Goal: Task Accomplishment & Management: Manage account settings

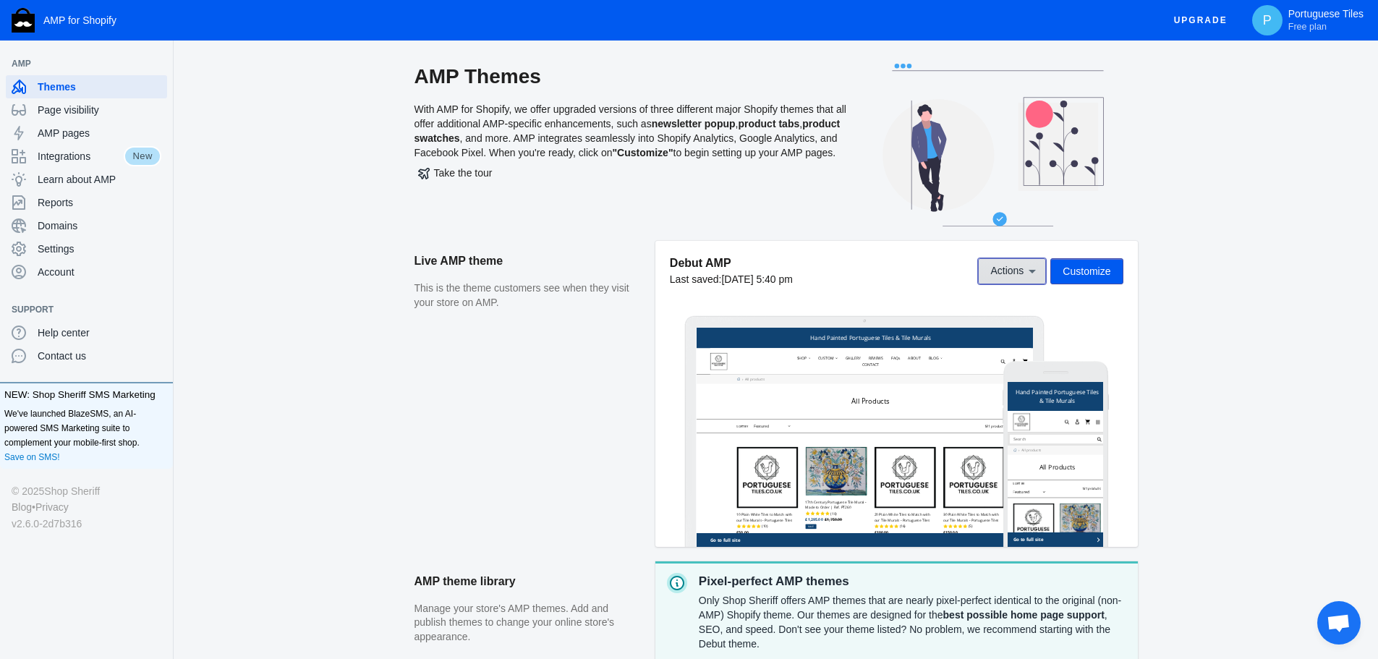
click at [1035, 273] on icon at bounding box center [1032, 271] width 14 height 14
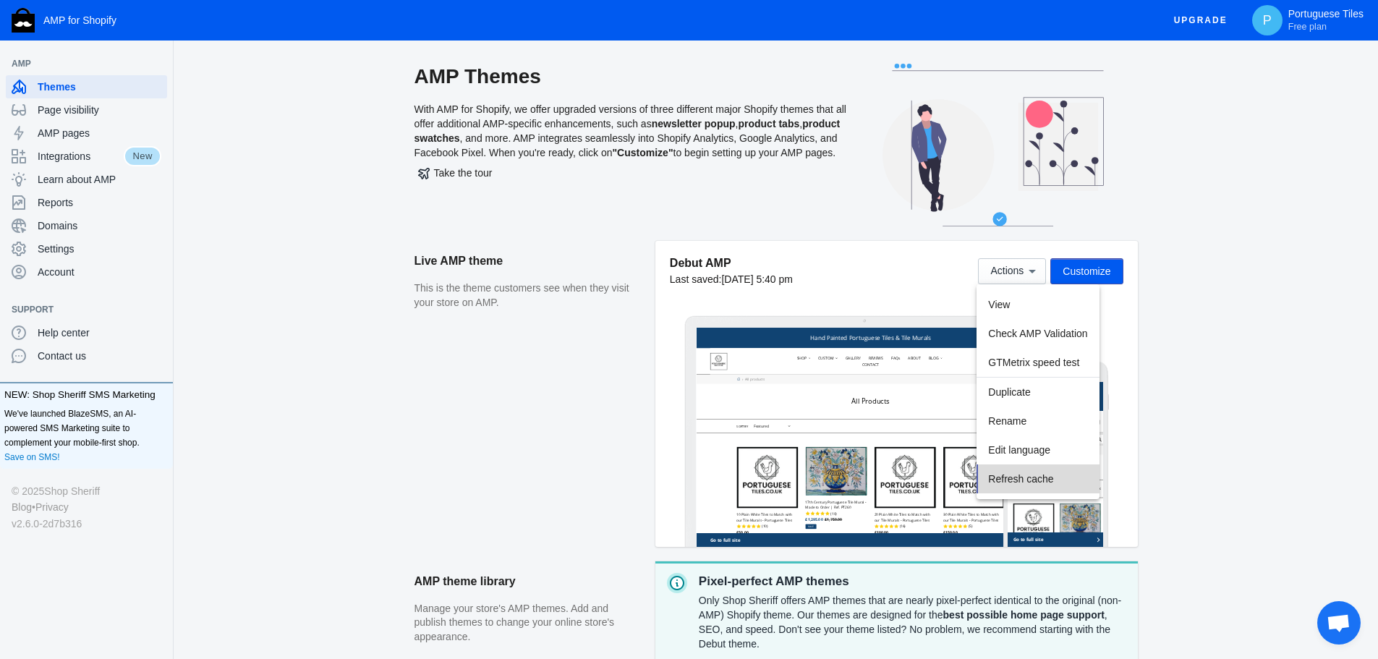
click at [1015, 474] on span "Refresh cache" at bounding box center [1020, 479] width 65 height 12
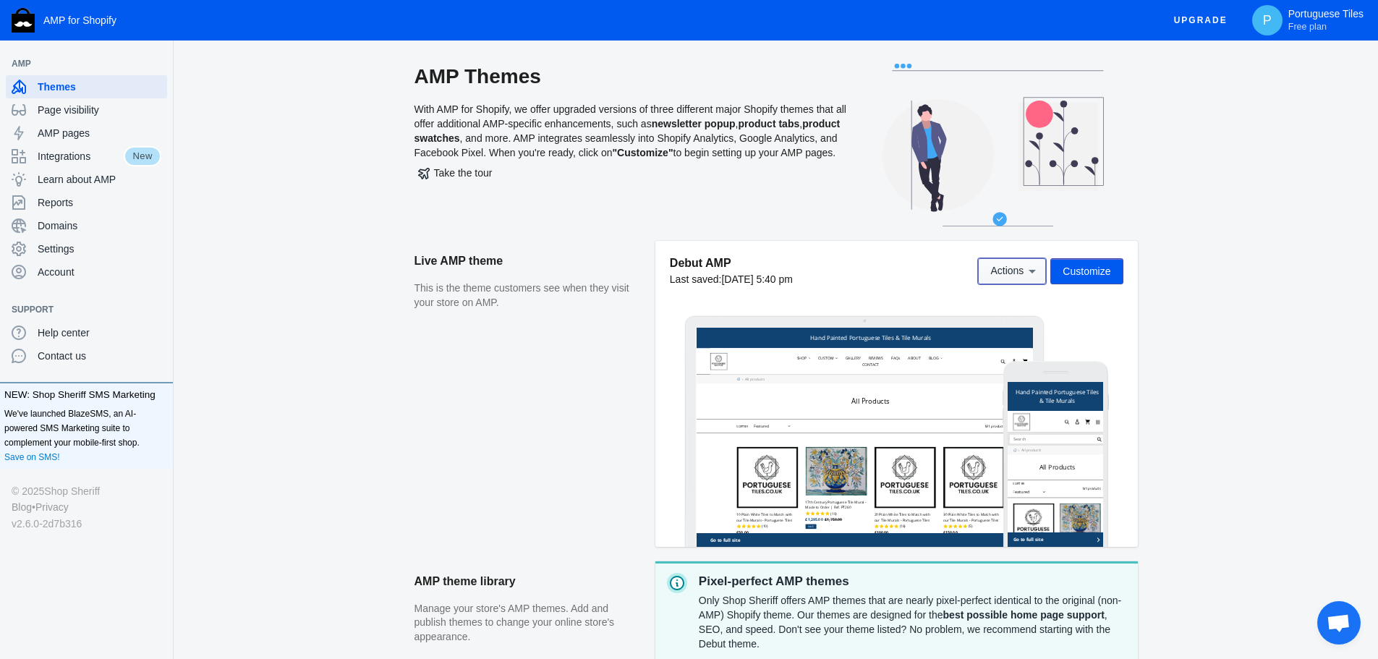
click at [1032, 270] on icon at bounding box center [1031, 272] width 7 height 4
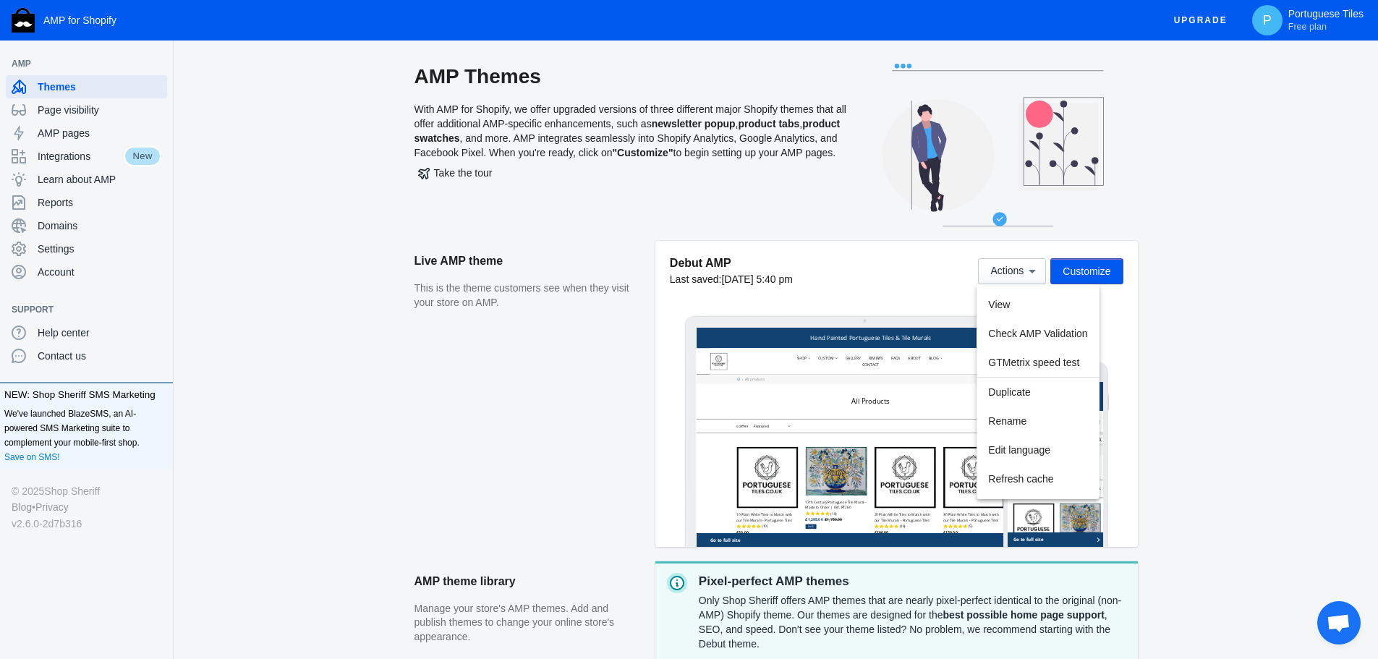
click at [1352, 325] on div at bounding box center [689, 329] width 1378 height 659
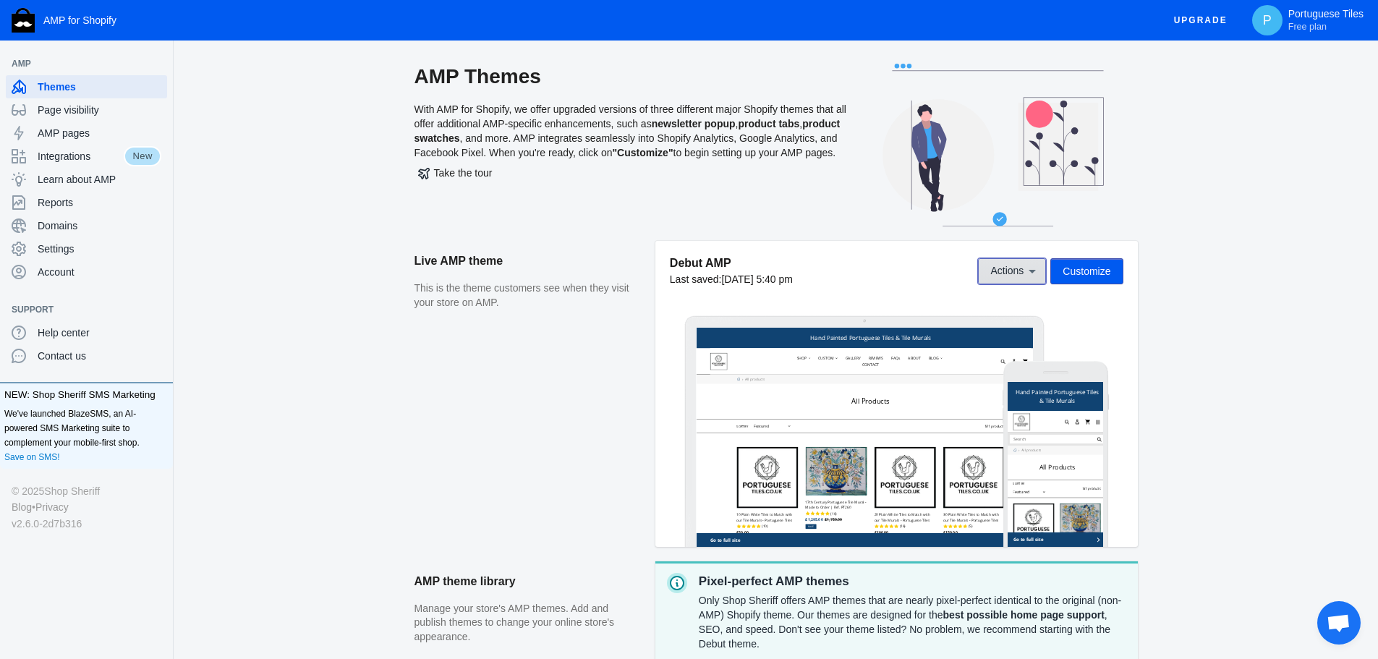
click at [1029, 270] on icon at bounding box center [1032, 271] width 14 height 14
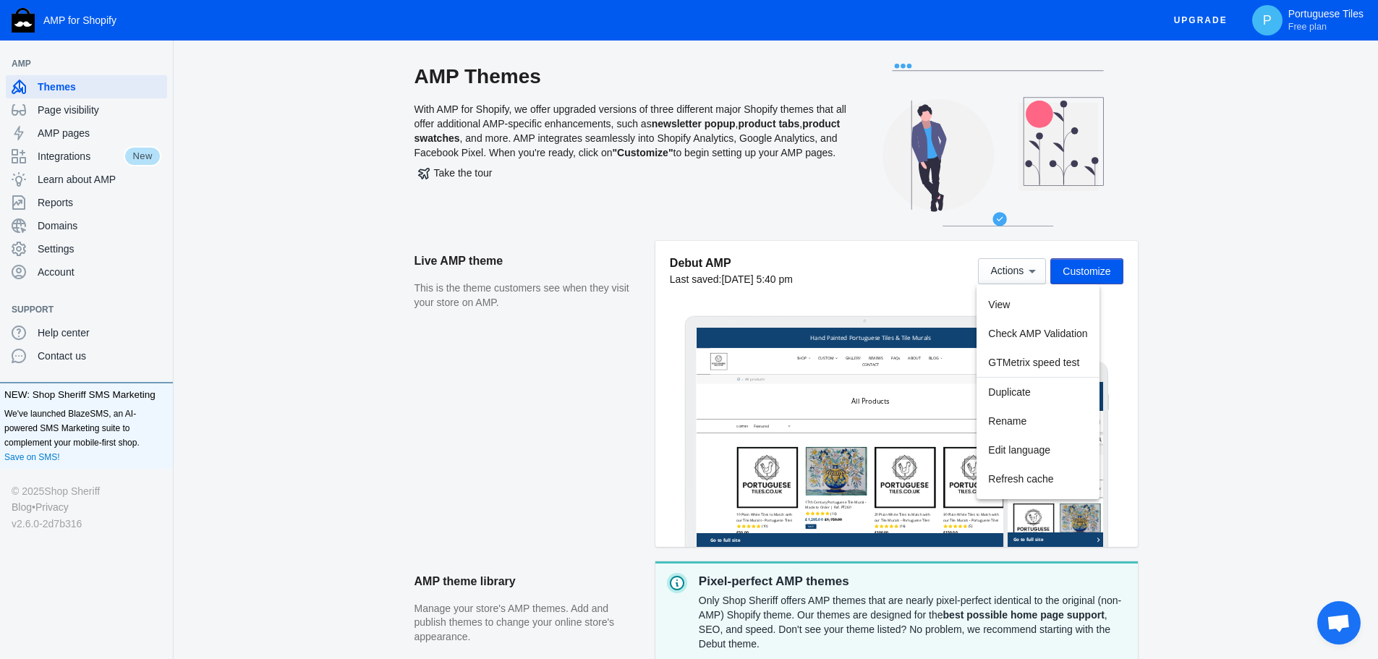
click at [69, 134] on div at bounding box center [689, 329] width 1378 height 659
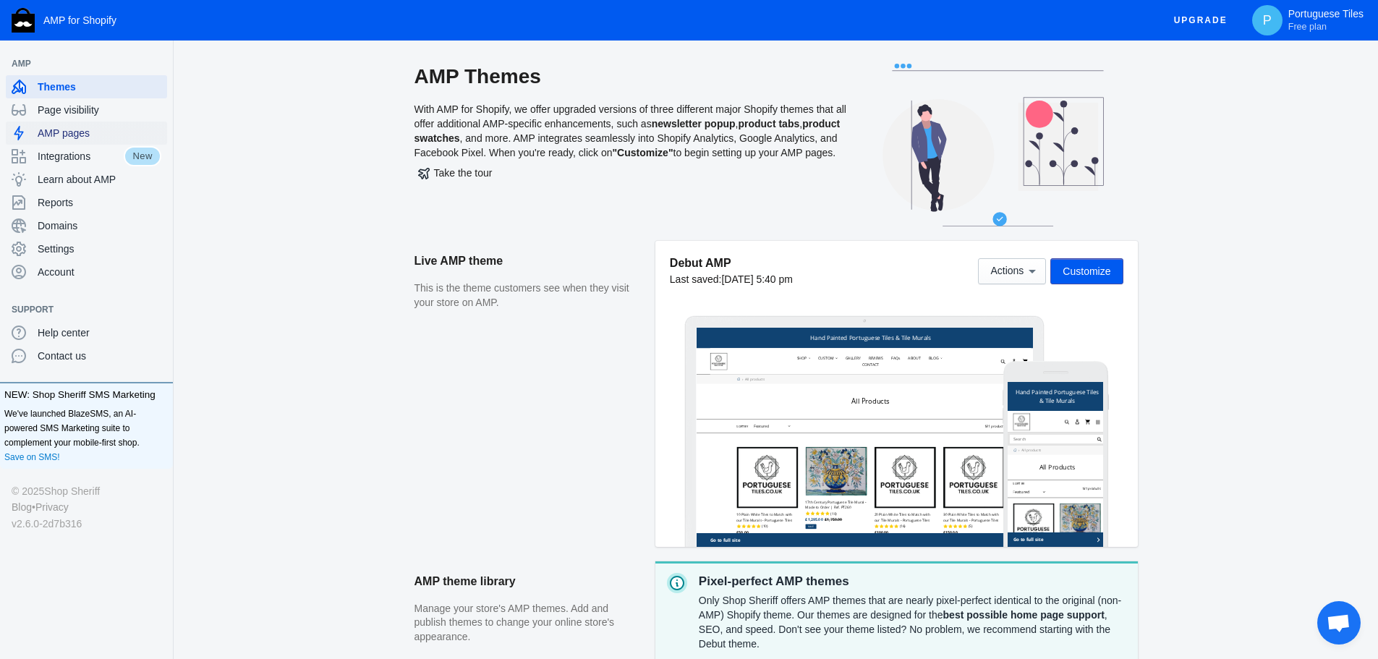
click at [69, 134] on span "AMP pages" at bounding box center [100, 133] width 124 height 14
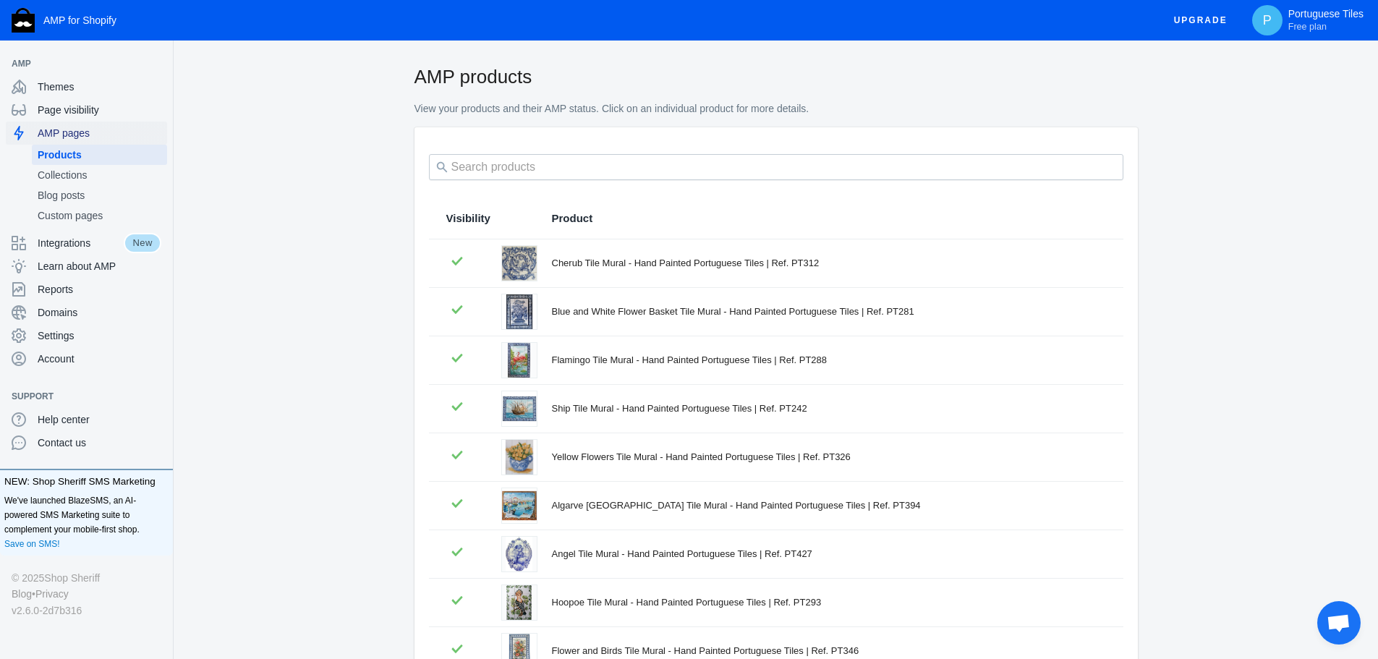
click at [58, 126] on span "AMP pages" at bounding box center [100, 133] width 124 height 14
click at [62, 84] on span "Themes" at bounding box center [100, 87] width 124 height 14
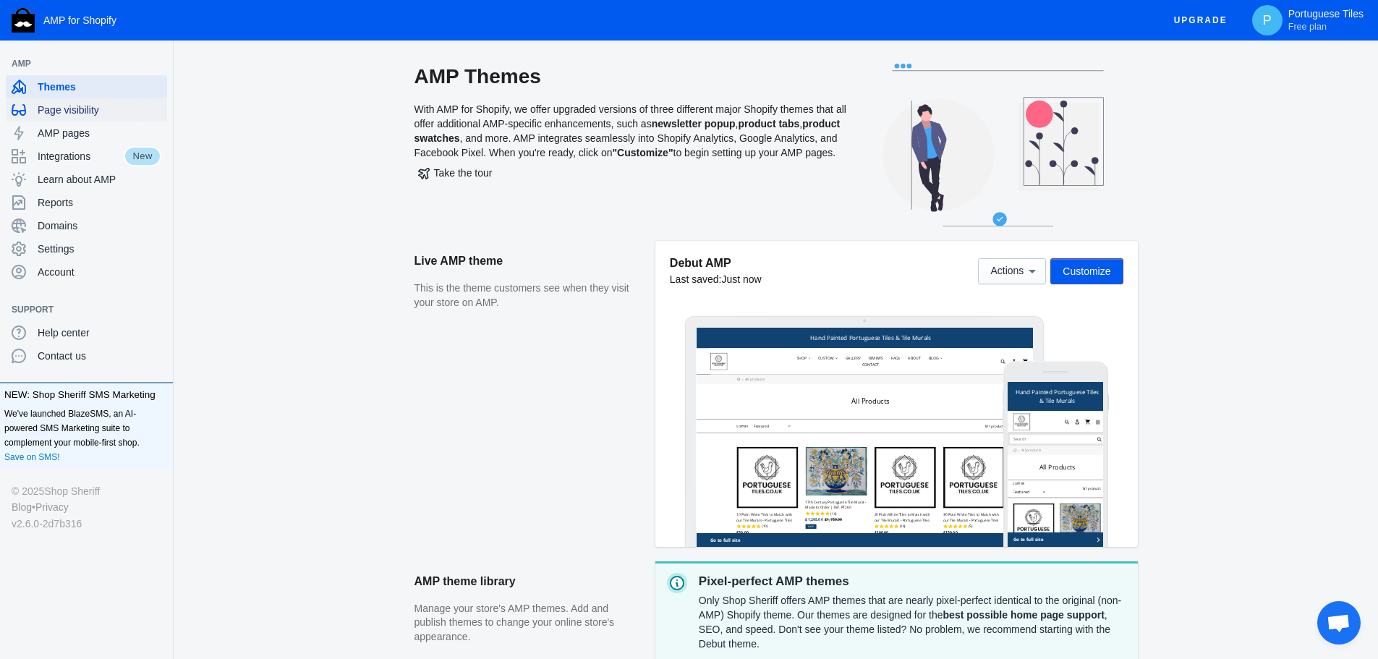
click at [73, 111] on span "Page visibility" at bounding box center [100, 110] width 124 height 14
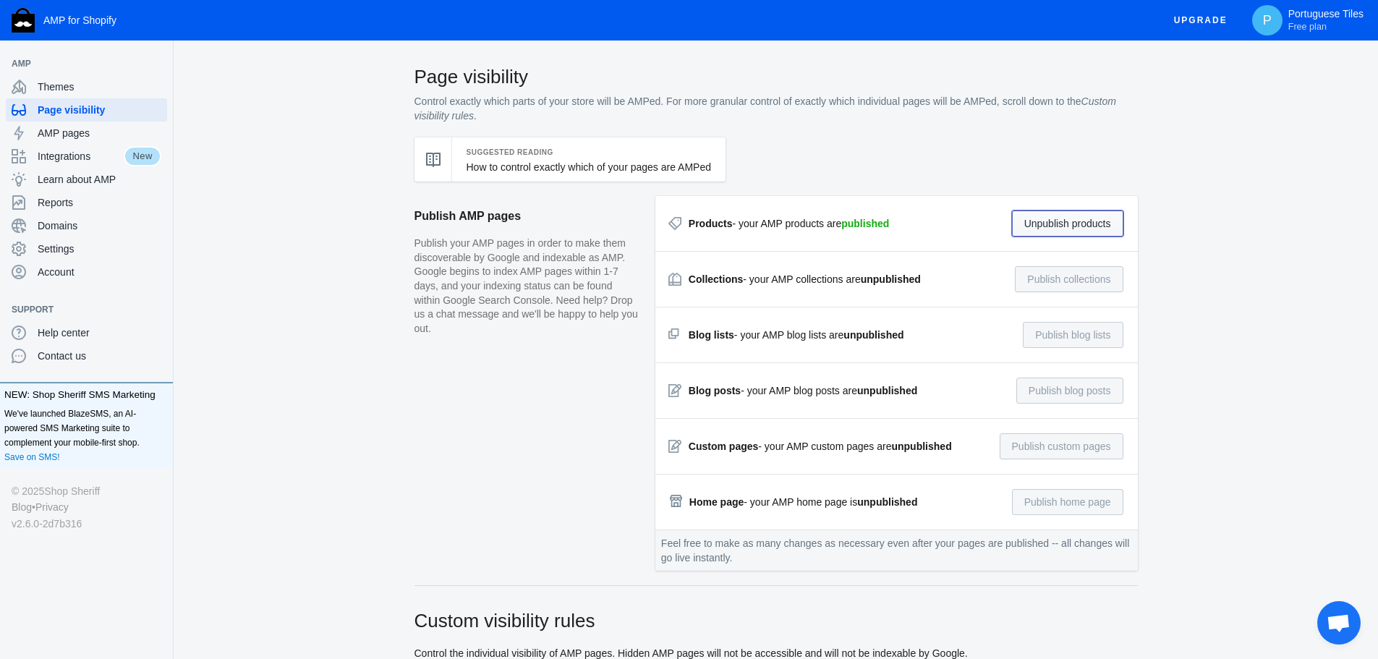
click at [1073, 228] on button "Unpublish products" at bounding box center [1067, 223] width 111 height 26
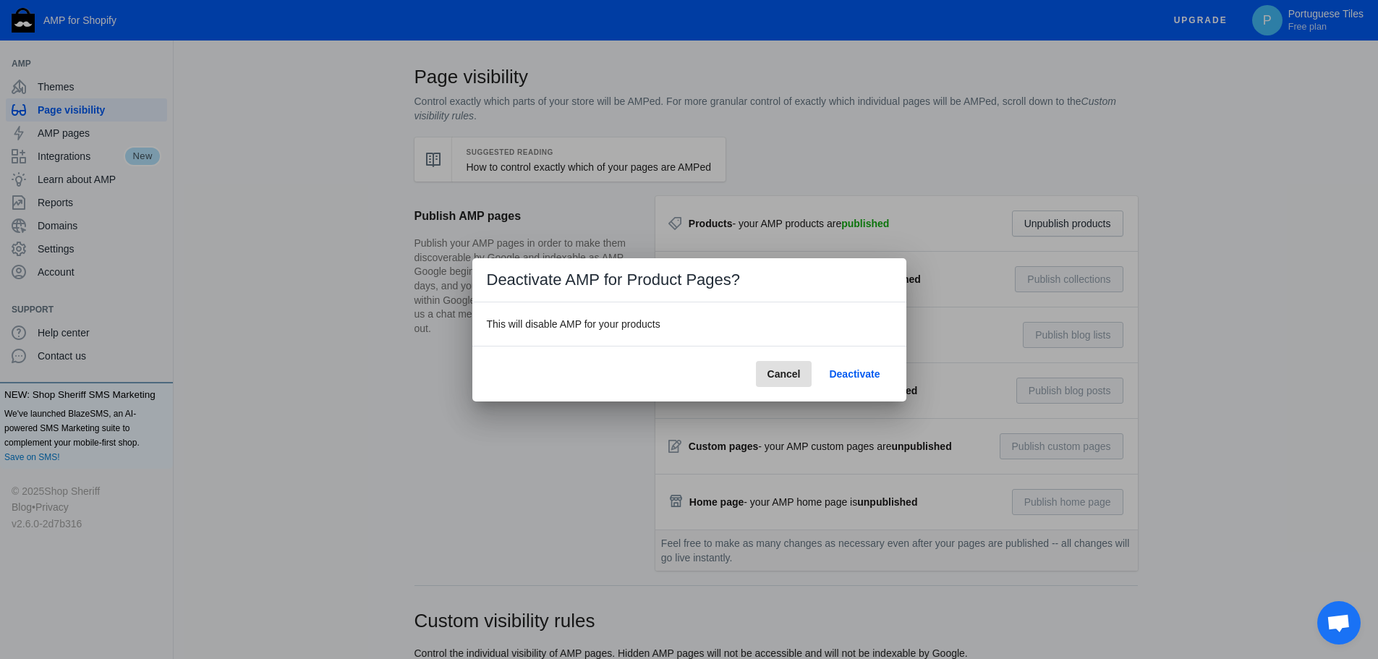
click at [853, 374] on span "Deactivate" at bounding box center [854, 374] width 51 height 12
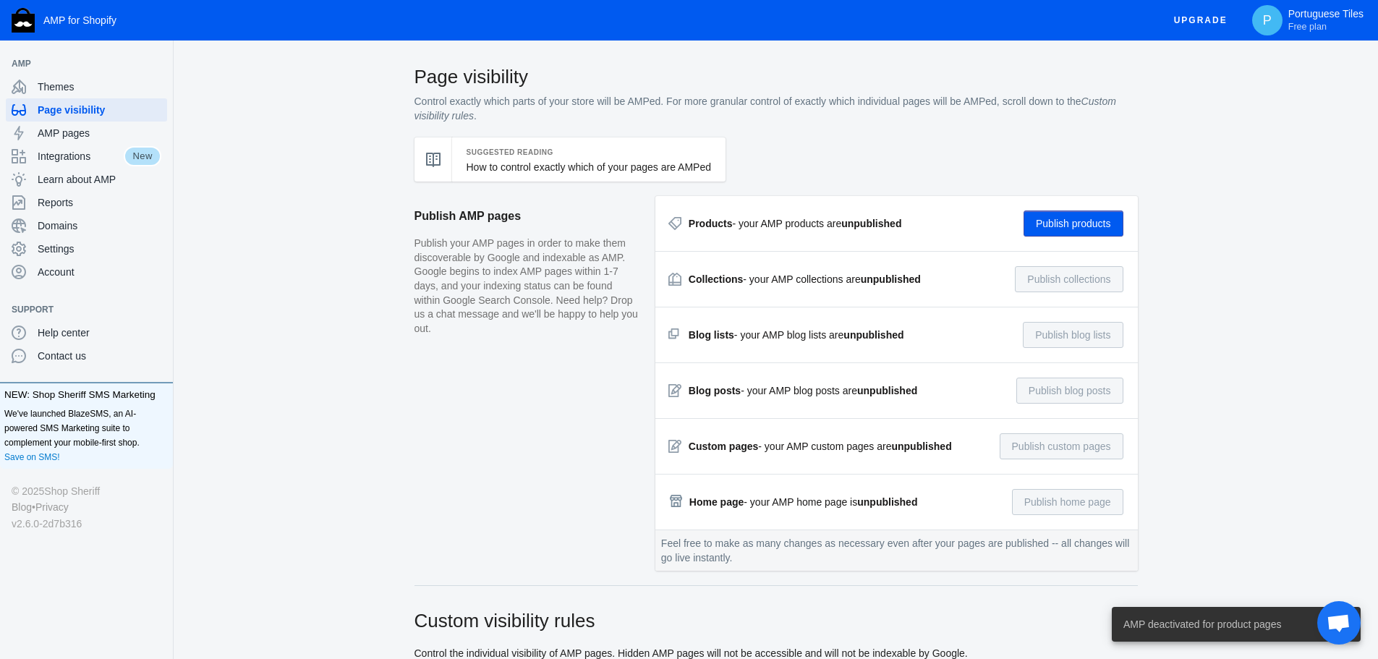
click at [1070, 225] on button "Publish products" at bounding box center [1073, 223] width 100 height 26
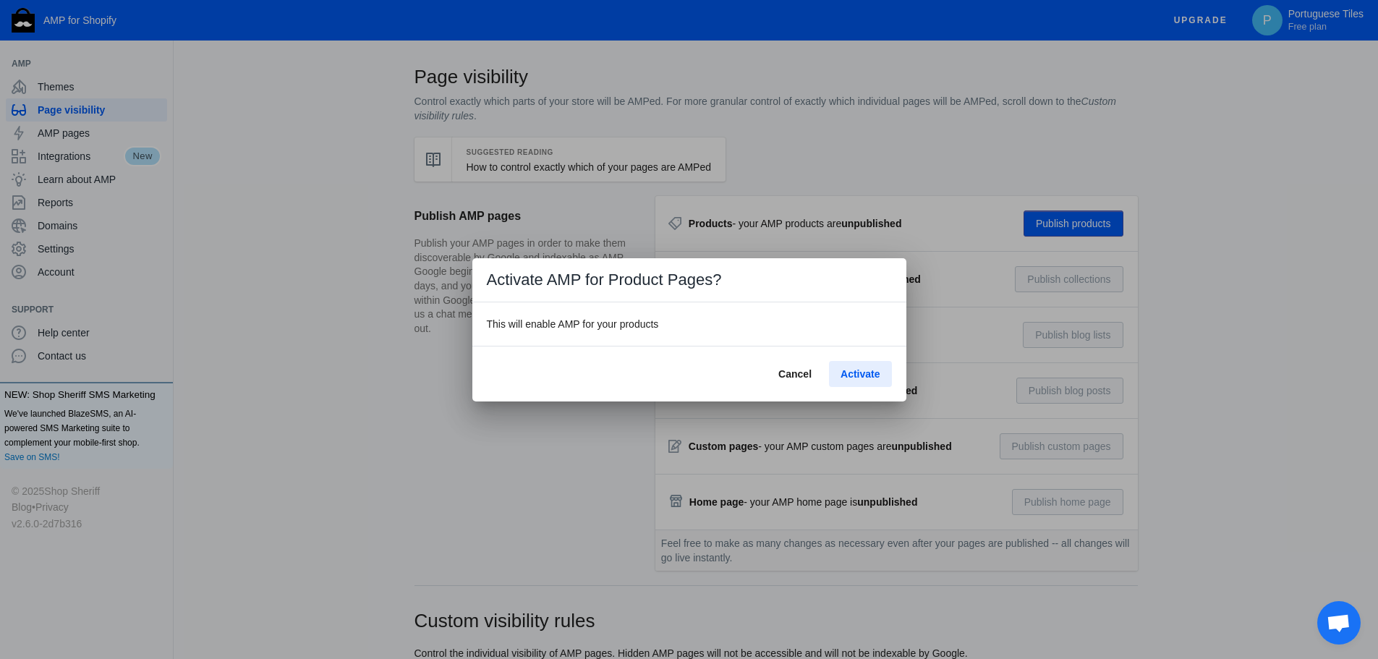
click at [863, 370] on span "Activate" at bounding box center [859, 374] width 39 height 12
